Goal: Information Seeking & Learning: Understand process/instructions

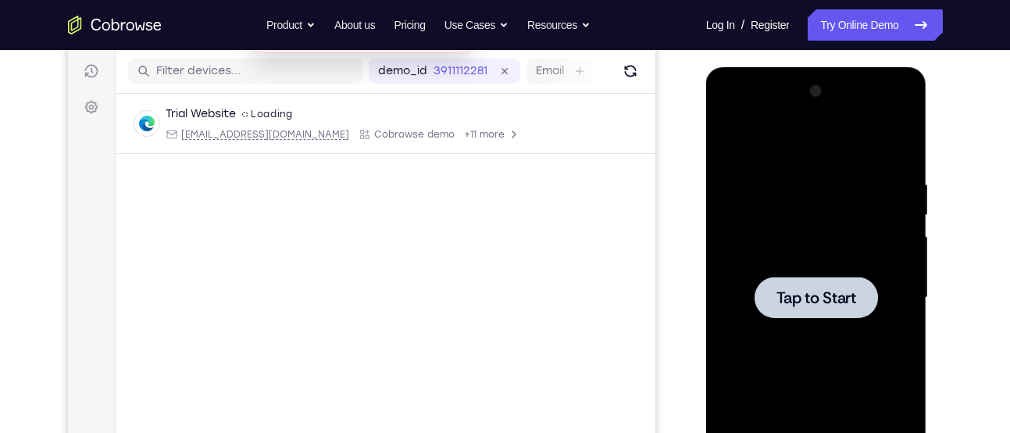
click at [824, 290] on span "Tap to Start" at bounding box center [816, 298] width 80 height 16
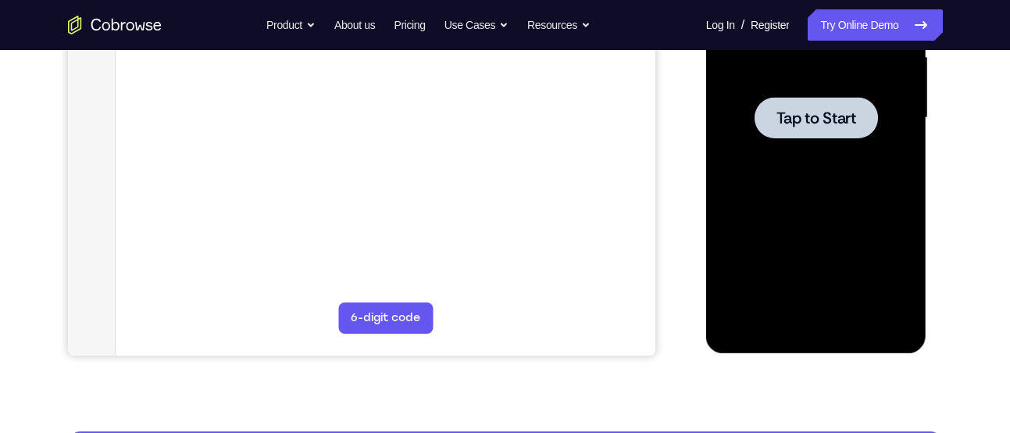
scroll to position [372, 0]
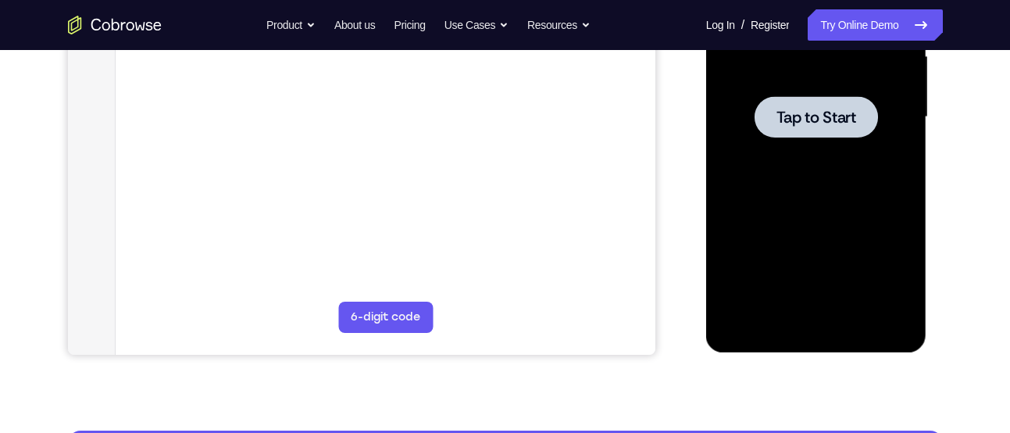
click at [779, 203] on div at bounding box center [816, 116] width 197 height 437
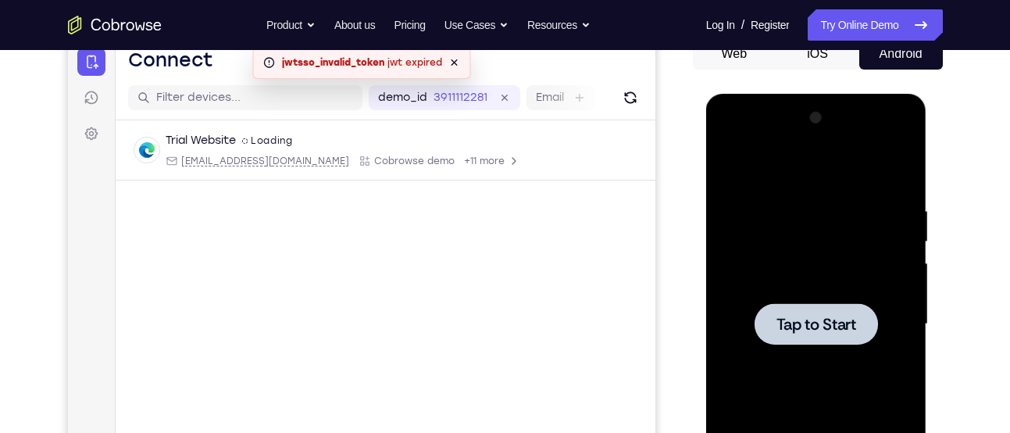
scroll to position [133, 0]
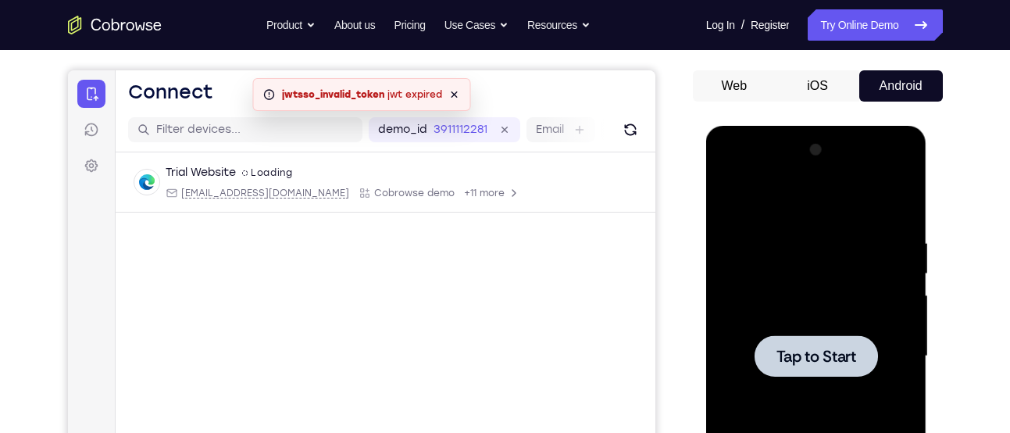
click at [825, 77] on button "iOS" at bounding box center [817, 85] width 84 height 31
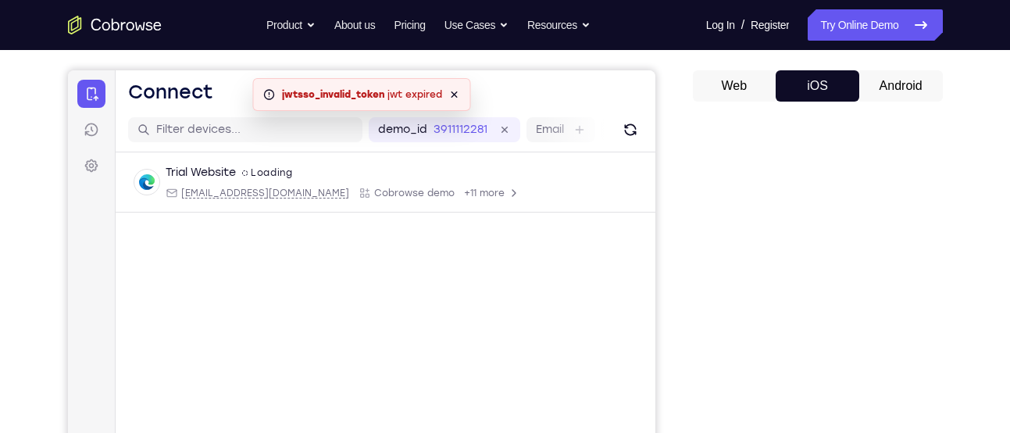
click at [886, 80] on button "Android" at bounding box center [901, 85] width 84 height 31
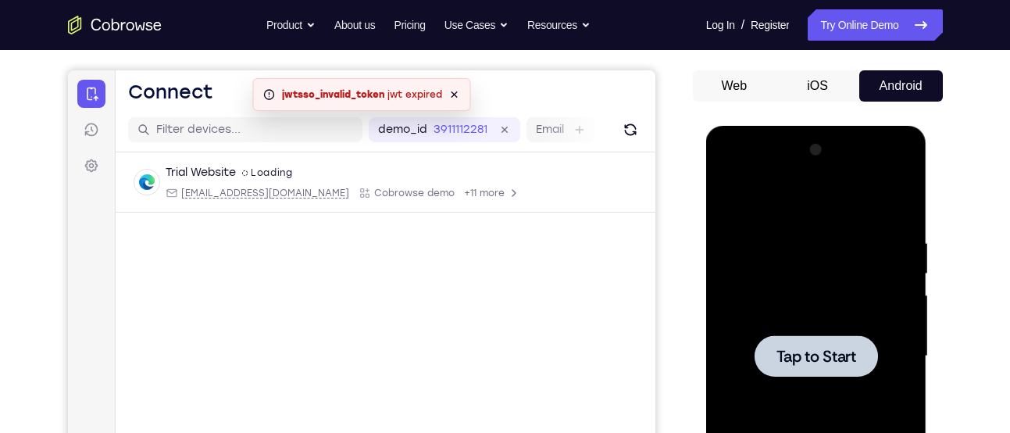
click at [822, 275] on div at bounding box center [816, 355] width 197 height 437
click at [808, 348] on span "Tap to Start" at bounding box center [816, 356] width 80 height 16
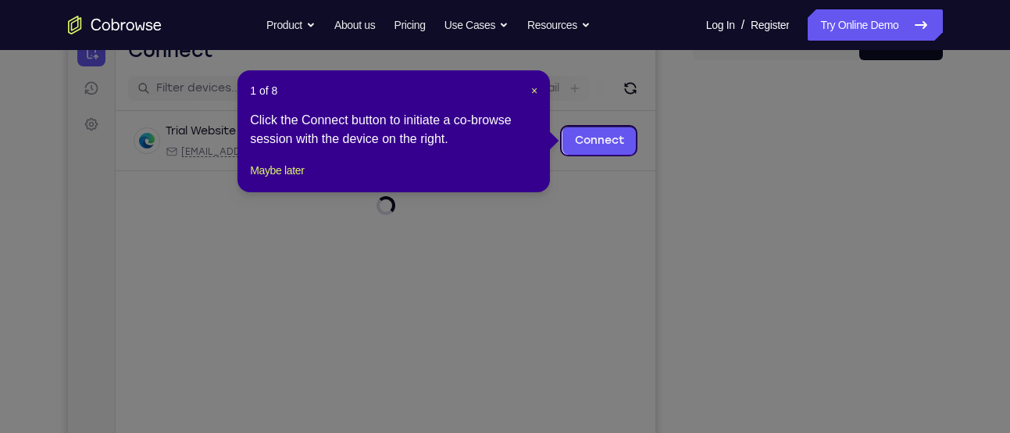
scroll to position [173, 0]
click at [531, 96] on span "×" at bounding box center [534, 91] width 6 height 12
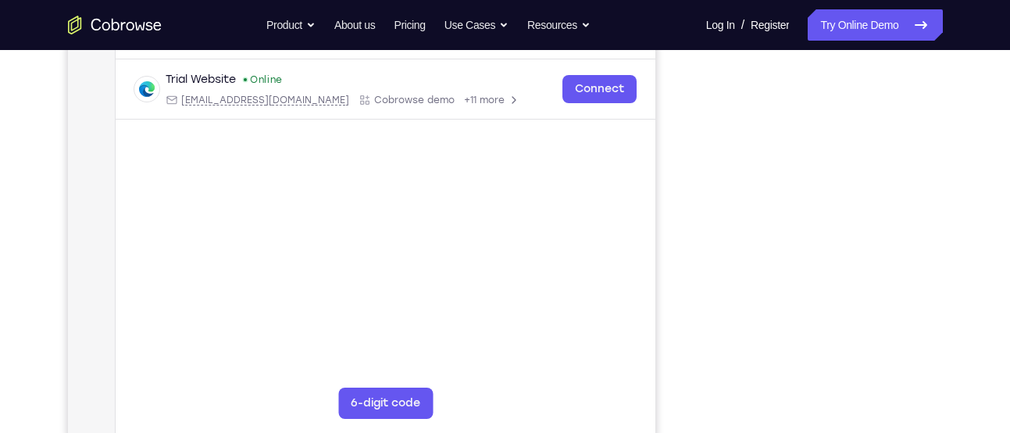
scroll to position [227, 0]
